Goal: Find specific page/section: Find specific page/section

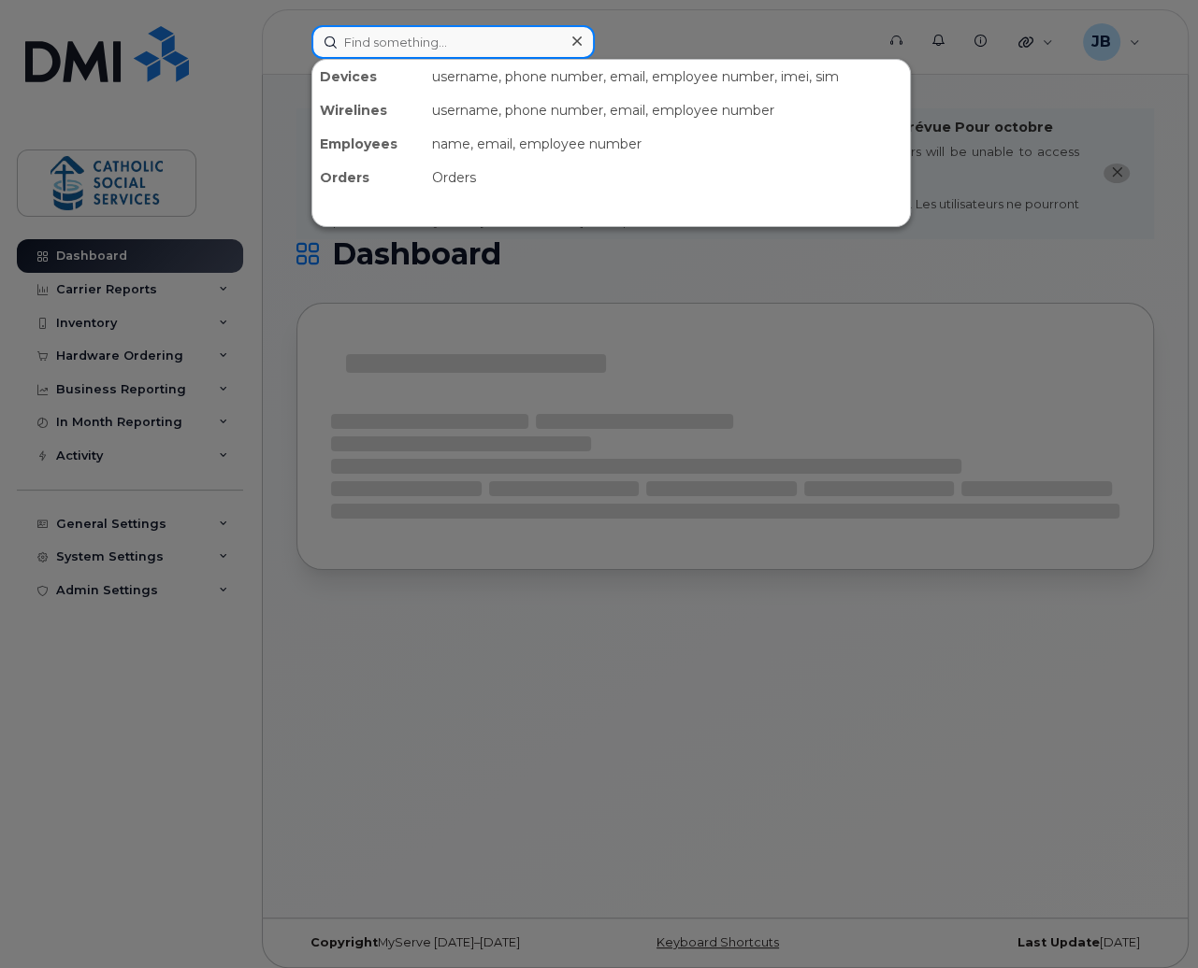
click at [489, 44] on input at bounding box center [452, 42] width 283 height 34
paste input "Adetola Adenipekun"
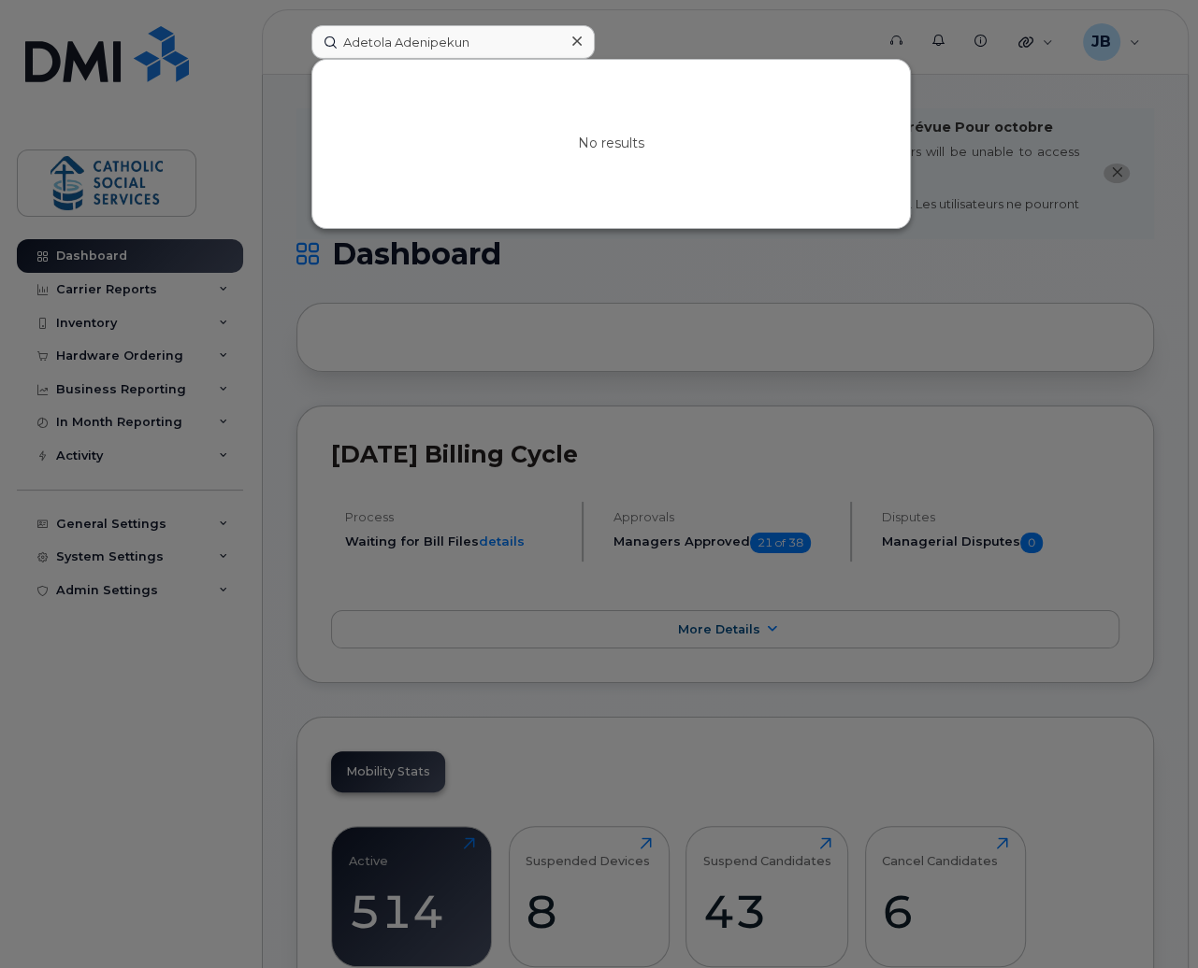
click at [672, 35] on div at bounding box center [599, 484] width 1198 height 968
click at [437, 33] on input "Adetola Adenipekun" at bounding box center [452, 42] width 283 height 34
click at [426, 40] on input "Adetola Adenipekun" at bounding box center [452, 42] width 283 height 34
paste input "[PERSON_NAME]"
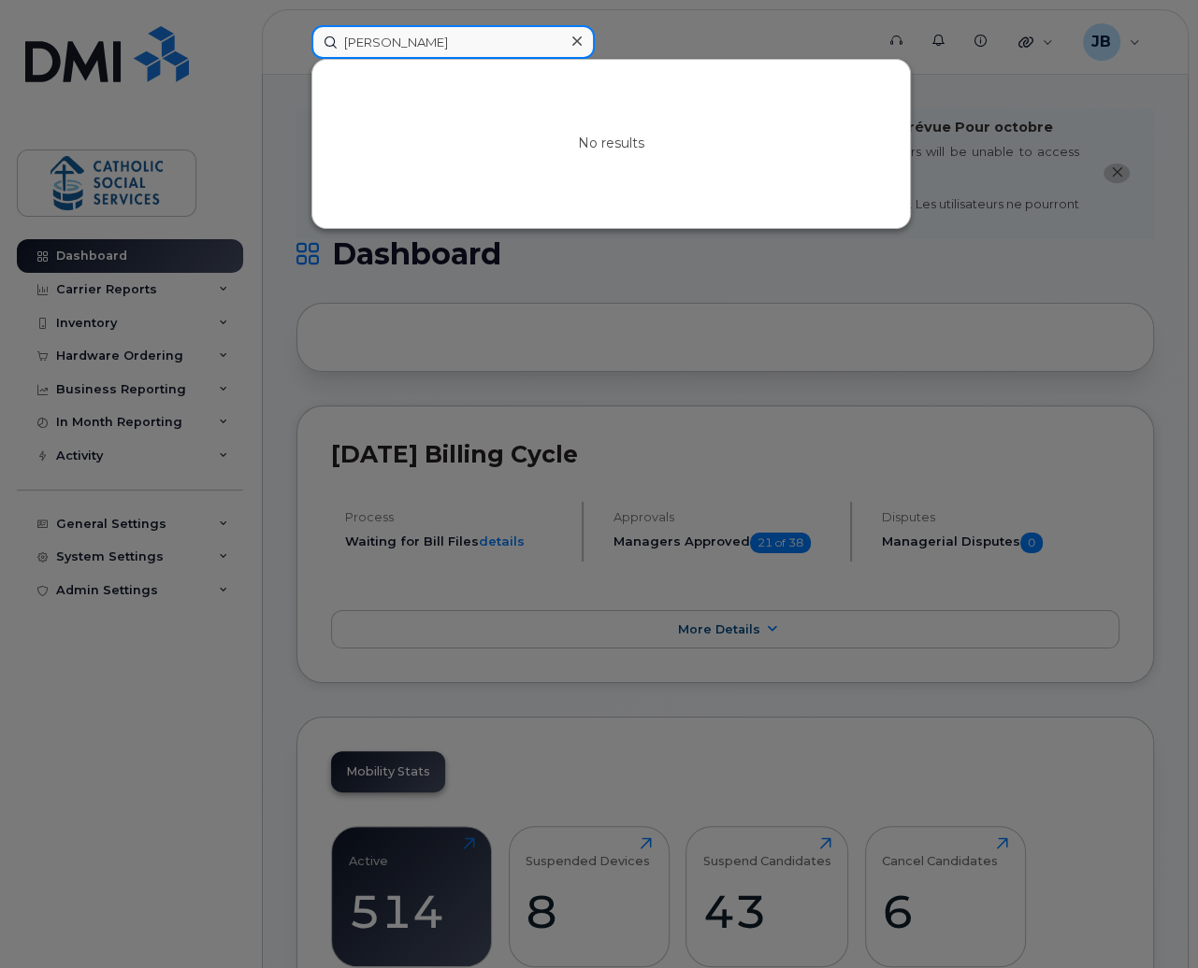
type input "[PERSON_NAME]"
click at [569, 40] on div at bounding box center [576, 41] width 27 height 27
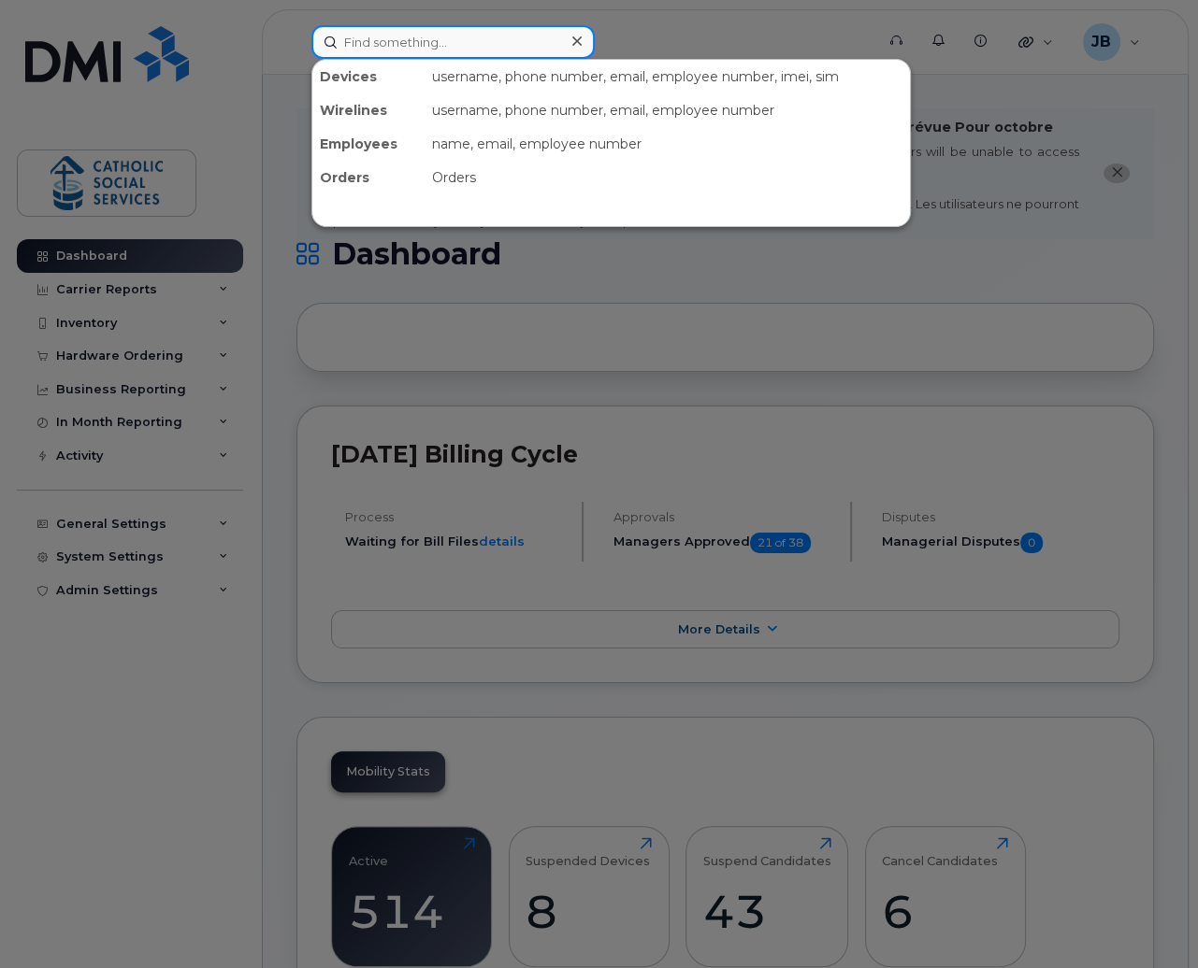
click at [569, 40] on div at bounding box center [452, 42] width 283 height 34
paste input "[PERSON_NAME]"
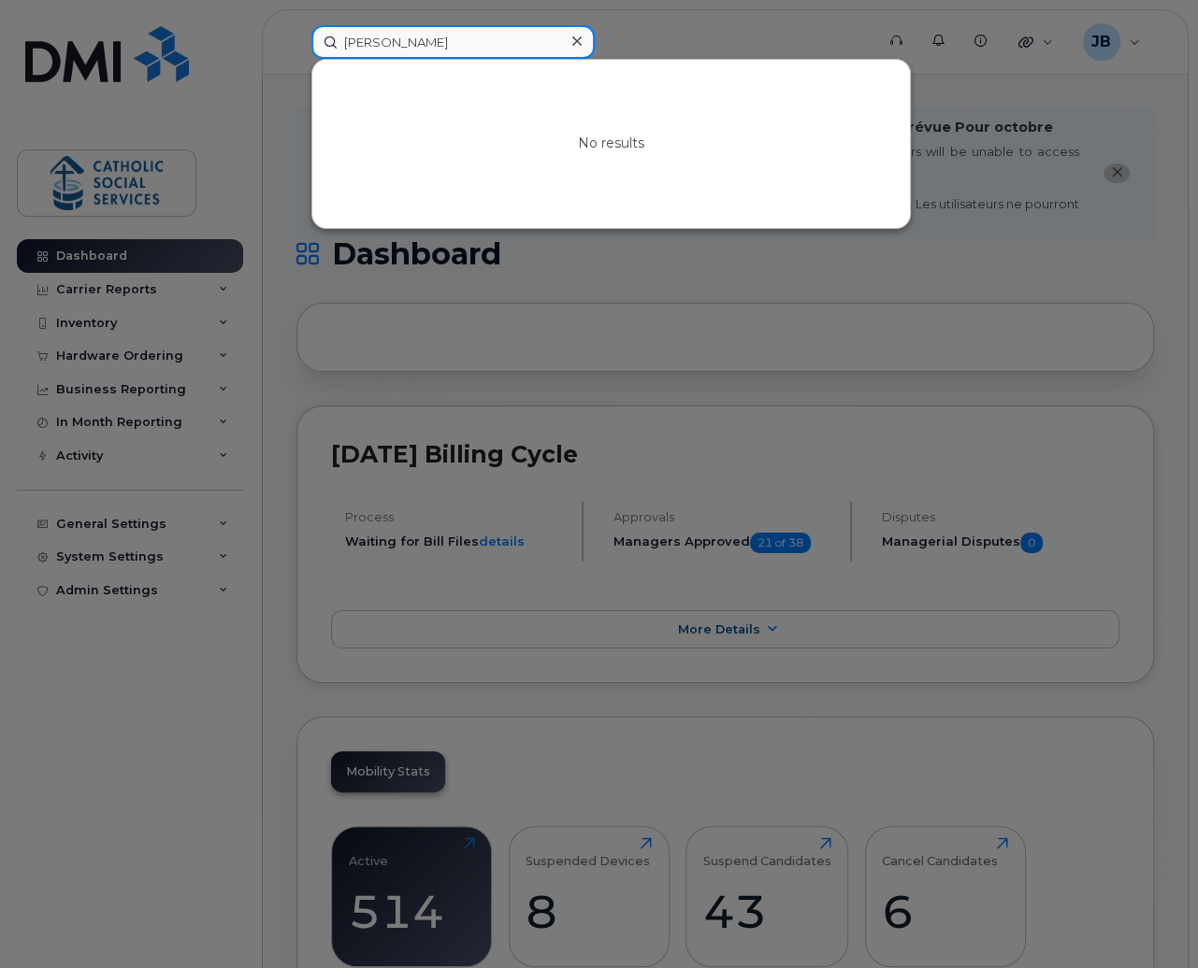
click at [421, 45] on input "[PERSON_NAME]" at bounding box center [452, 42] width 283 height 34
paste input "rwa Alhakem"
type input "[PERSON_NAME]"
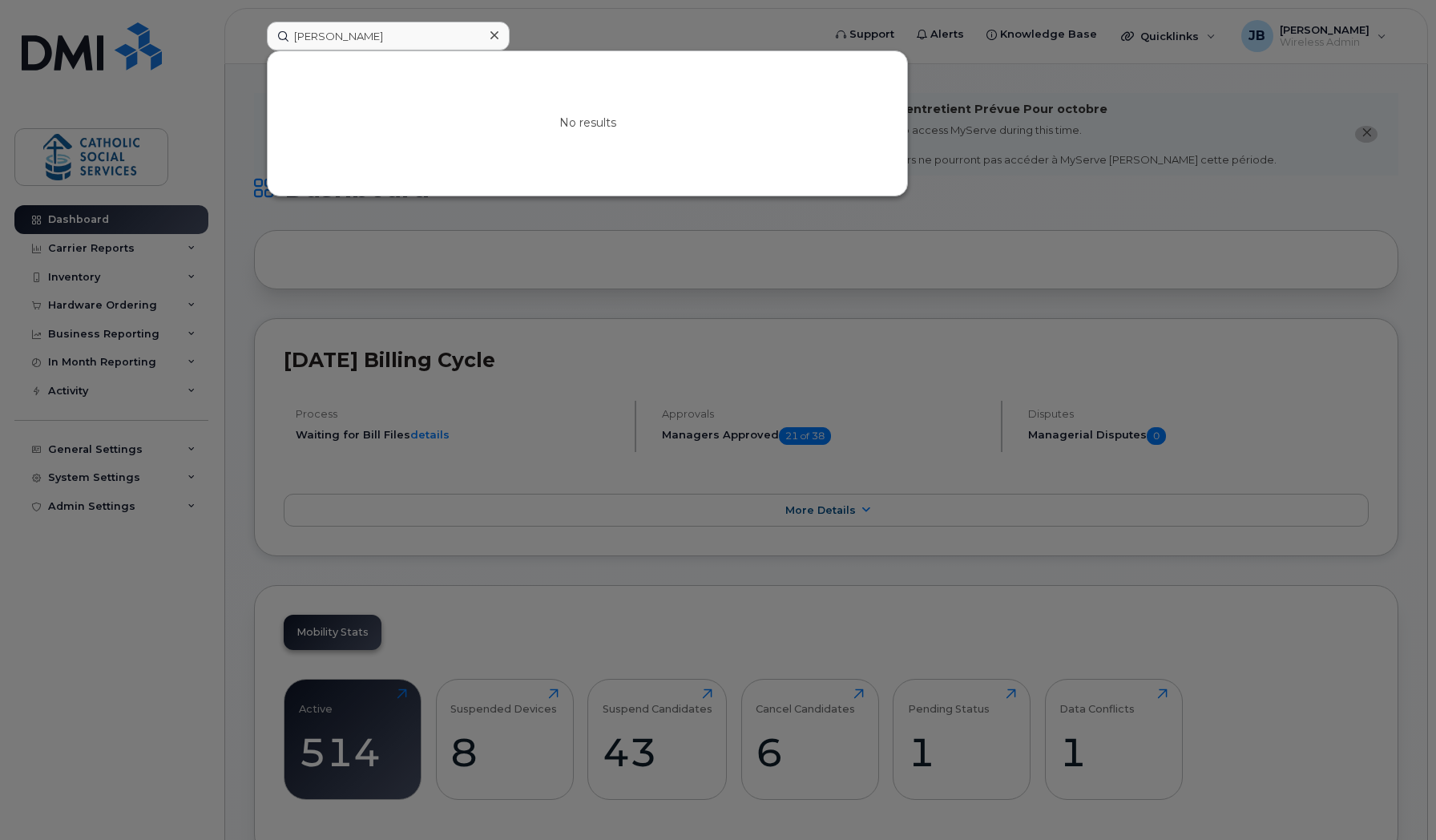
click at [493, 32] on icon at bounding box center [494, 35] width 8 height 13
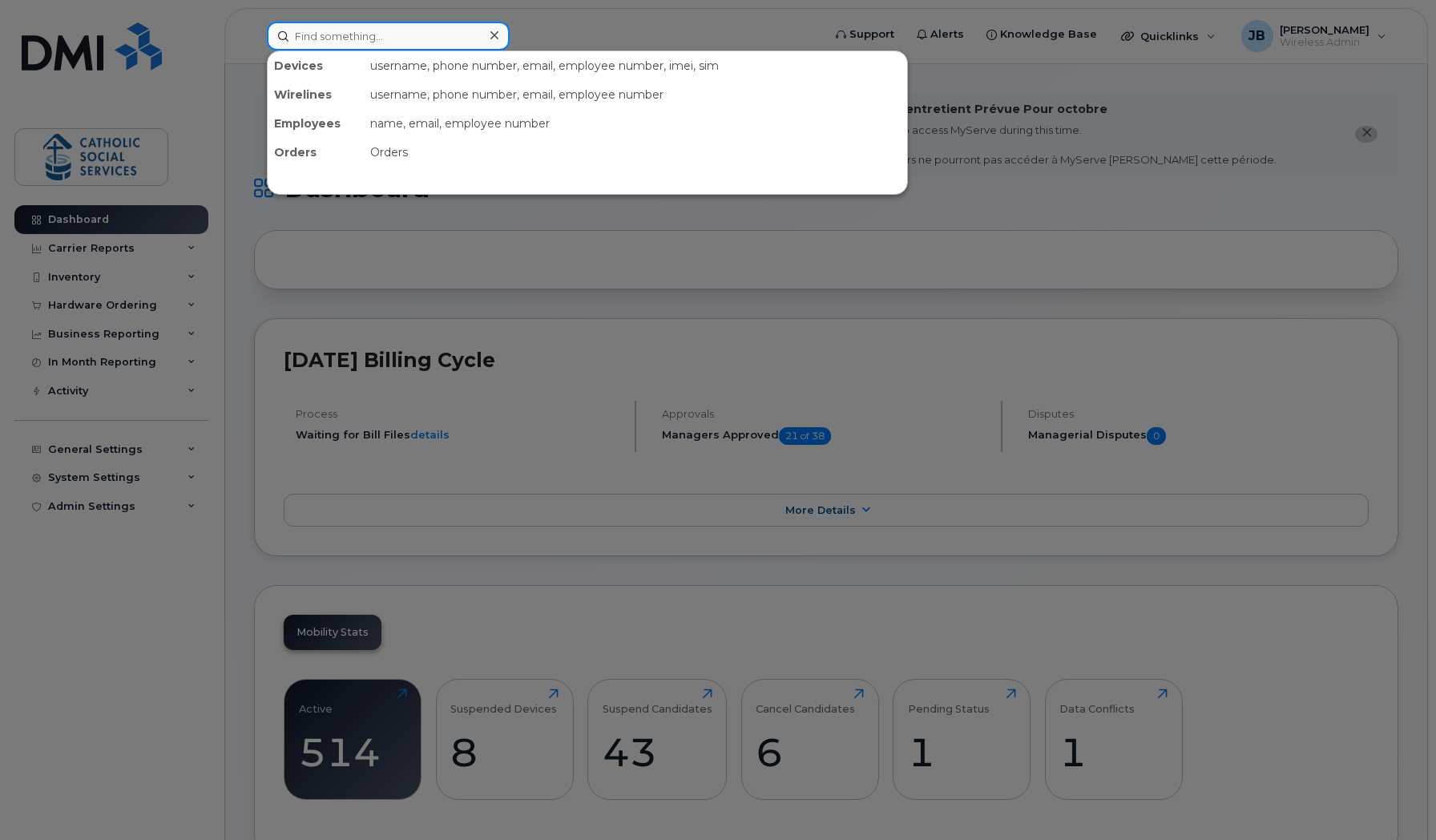
click at [470, 33] on input at bounding box center [388, 36] width 243 height 29
paste input "[PERSON_NAME]"
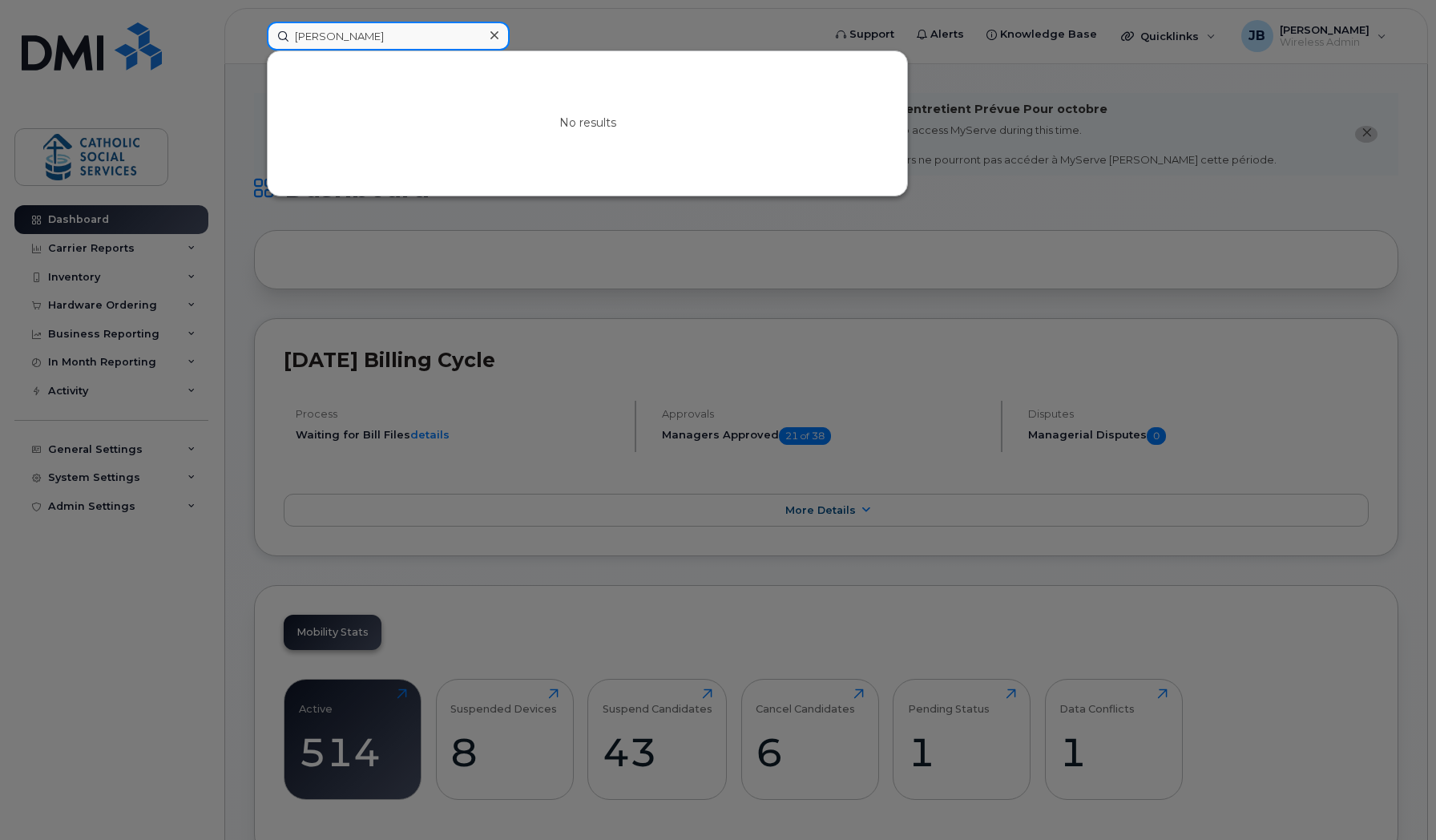
type input "[PERSON_NAME]"
click at [490, 33] on icon at bounding box center [494, 35] width 8 height 13
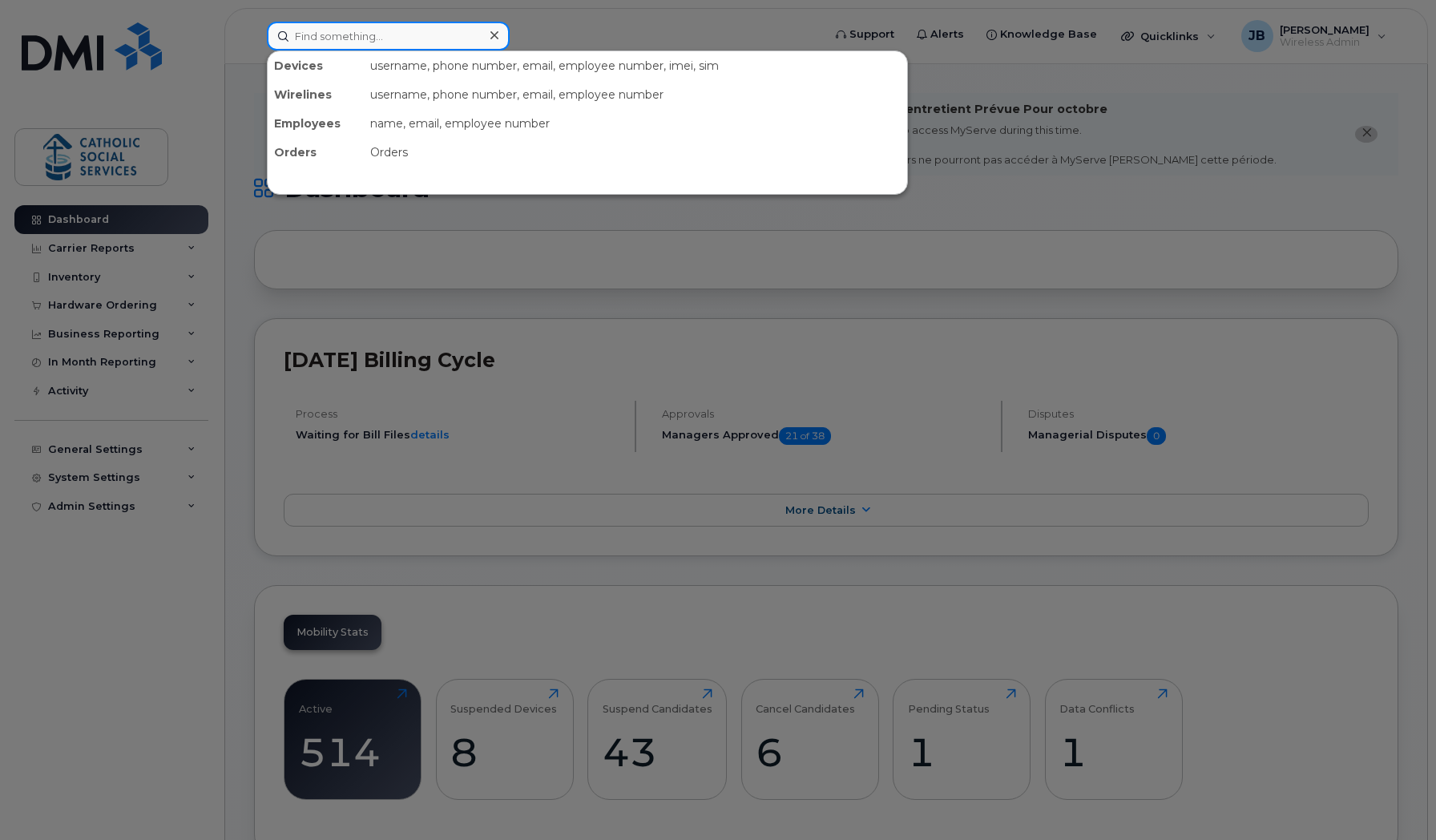
click at [468, 33] on input at bounding box center [388, 36] width 243 height 29
paste input "[PERSON_NAME]"
type input "[PERSON_NAME]"
